Goal: Task Accomplishment & Management: Manage account settings

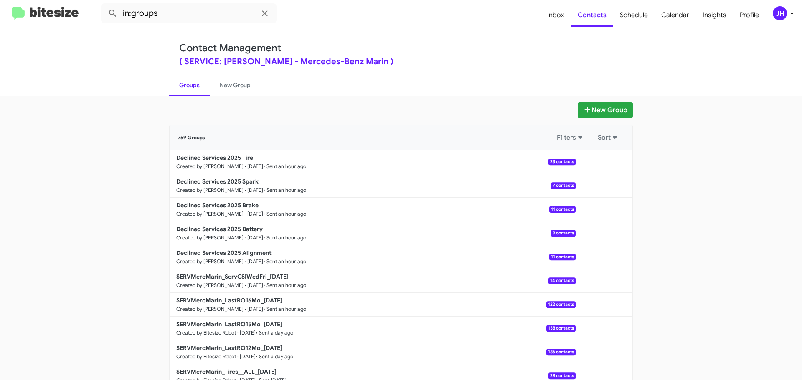
click at [781, 15] on div "JH" at bounding box center [780, 13] width 14 height 14
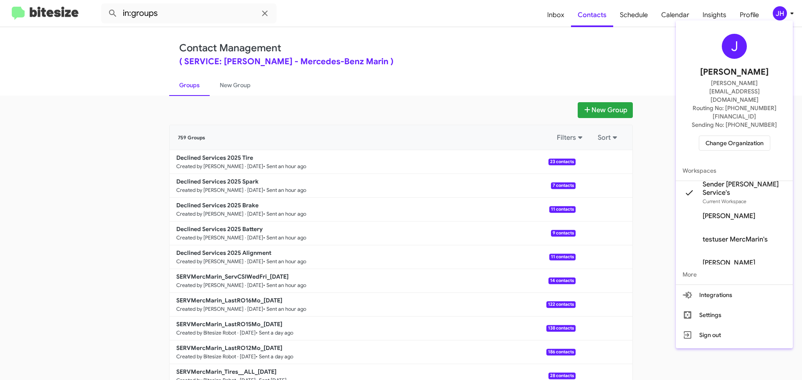
click at [733, 136] on span "Change Organization" at bounding box center [734, 143] width 58 height 14
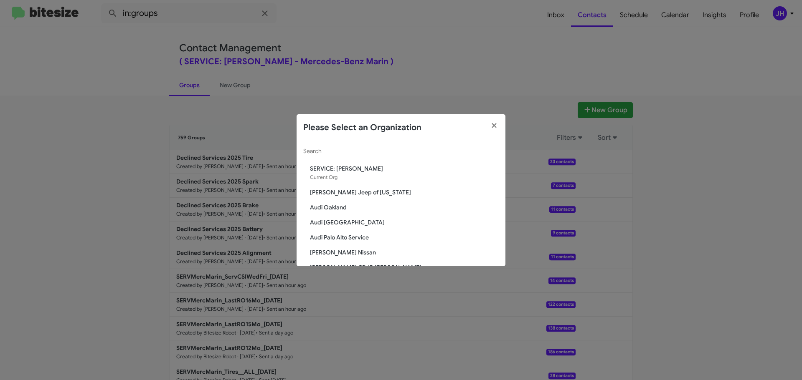
click at [344, 147] on div "Search" at bounding box center [400, 149] width 195 height 16
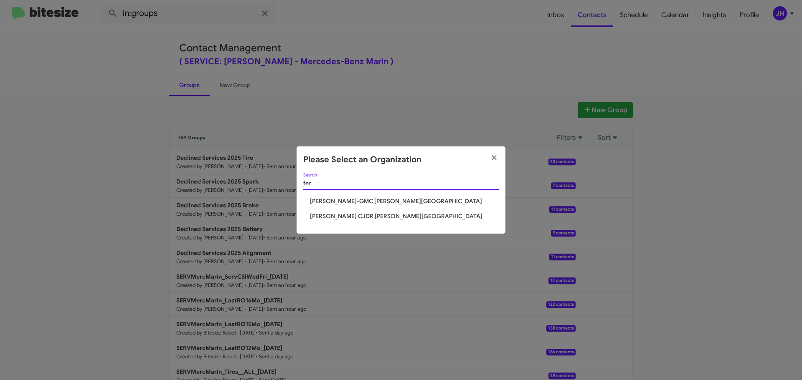
type input "fer"
click at [342, 198] on span "[PERSON_NAME]-GMC [PERSON_NAME][GEOGRAPHIC_DATA]" at bounding box center [404, 201] width 189 height 8
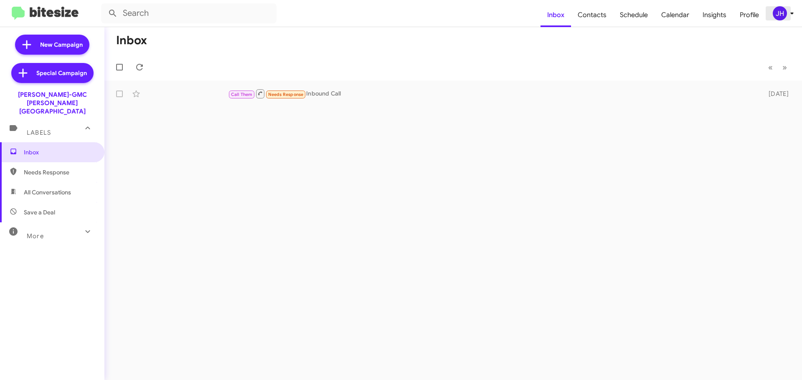
click at [788, 19] on span "JH" at bounding box center [784, 13] width 25 height 14
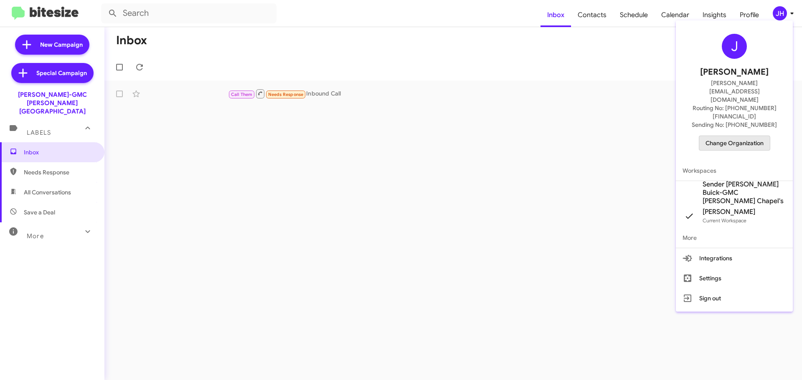
click at [726, 136] on span "Change Organization" at bounding box center [734, 143] width 58 height 14
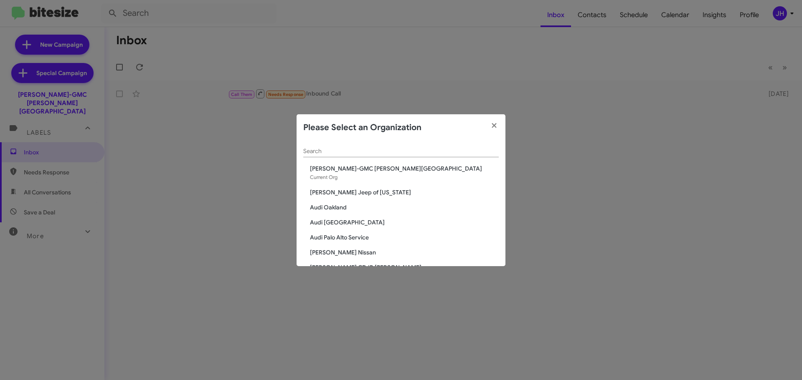
click at [347, 157] on div "Search" at bounding box center [400, 149] width 195 height 16
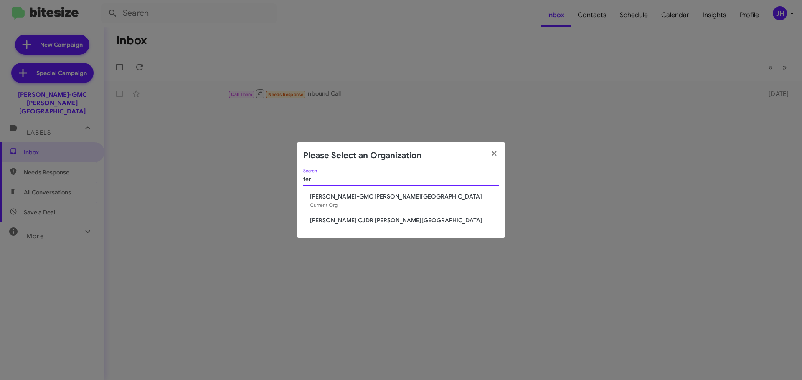
type input "fer"
click at [334, 220] on span "[PERSON_NAME] CJDR [PERSON_NAME][GEOGRAPHIC_DATA]" at bounding box center [404, 220] width 189 height 8
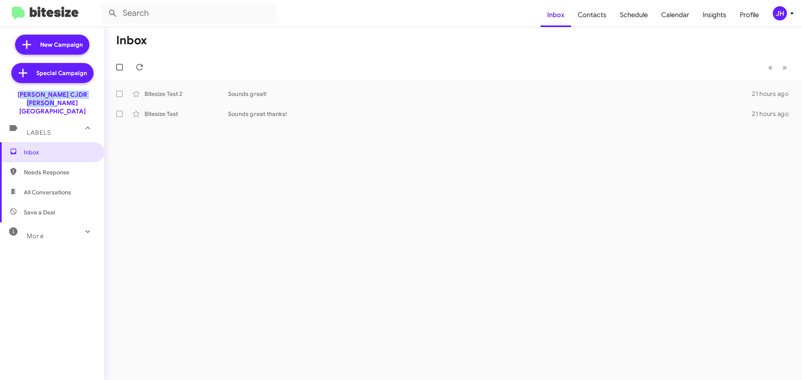
drag, startPoint x: 97, startPoint y: 92, endPoint x: 8, endPoint y: 96, distance: 89.5
click at [8, 96] on div "[PERSON_NAME] CJDR [PERSON_NAME][GEOGRAPHIC_DATA]" at bounding box center [52, 101] width 104 height 28
copy div "[PERSON_NAME] CJDR [PERSON_NAME][GEOGRAPHIC_DATA]"
